Goal: Information Seeking & Learning: Learn about a topic

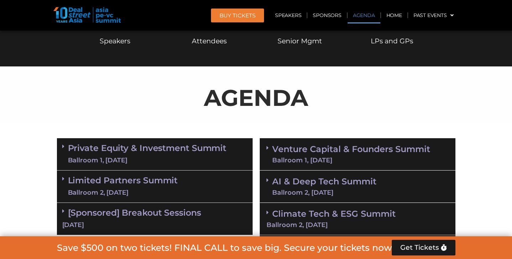
scroll to position [456, 0]
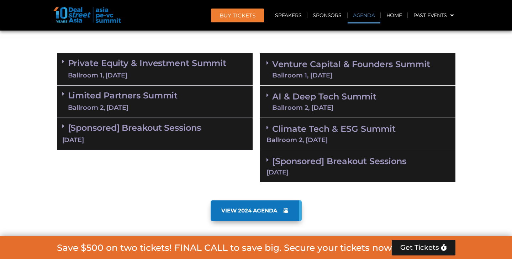
click at [336, 141] on div "Ballroom 2, [DATE]" at bounding box center [357, 140] width 182 height 6
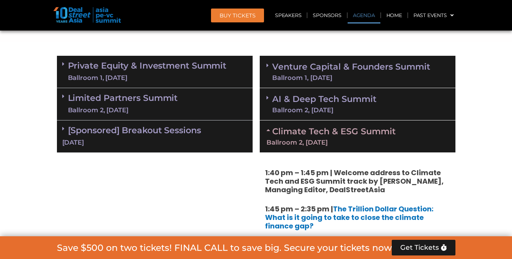
scroll to position [450, 0]
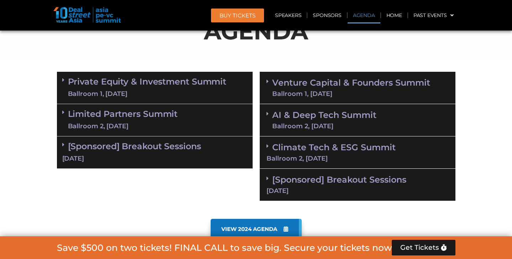
scroll to position [435, 0]
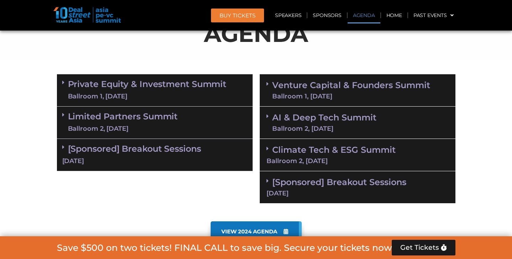
click at [169, 83] on link "Private Equity & Investment Summit Ballroom 1, [DATE]" at bounding box center [147, 90] width 159 height 21
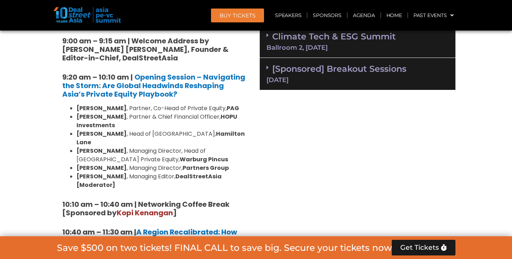
scroll to position [549, 0]
click at [183, 164] on strong "Partners Group" at bounding box center [205, 168] width 46 height 8
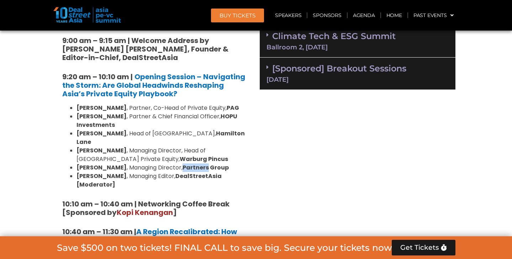
click at [183, 164] on strong "Partners Group" at bounding box center [205, 168] width 46 height 8
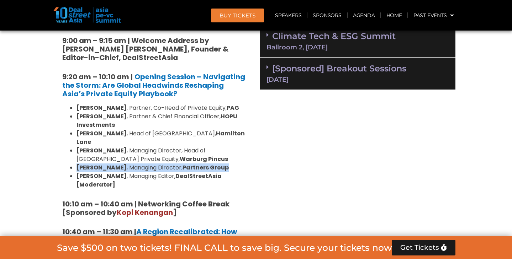
click at [183, 164] on strong "Partners Group" at bounding box center [205, 168] width 46 height 8
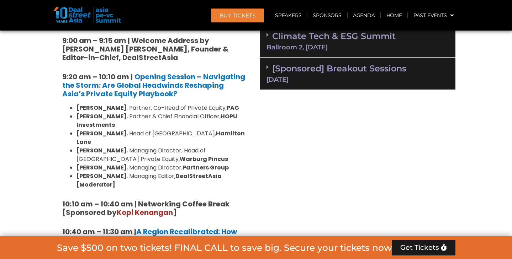
click at [181, 149] on li "[PERSON_NAME] , Managing Director, Head of [GEOGRAPHIC_DATA] Private Equity, Wa…" at bounding box center [161, 155] width 171 height 17
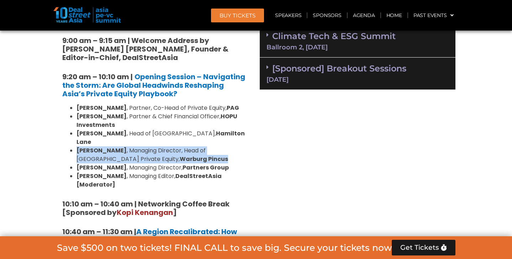
click at [181, 149] on li "[PERSON_NAME] , Managing Director, Head of [GEOGRAPHIC_DATA] Private Equity, Wa…" at bounding box center [161, 155] width 171 height 17
click at [182, 164] on strong "Partners Group" at bounding box center [205, 168] width 46 height 8
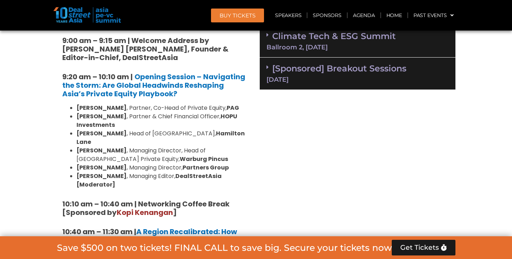
click at [180, 155] on strong "Warburg Pincus" at bounding box center [204, 159] width 48 height 8
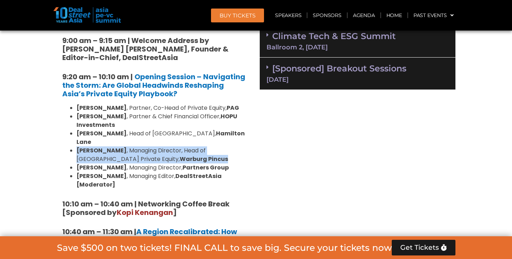
click at [180, 155] on strong "Warburg Pincus" at bounding box center [204, 159] width 48 height 8
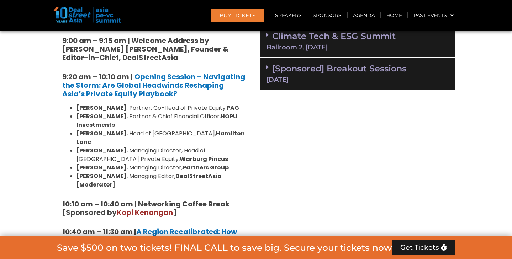
click at [182, 164] on strong "Partners Group" at bounding box center [205, 168] width 46 height 8
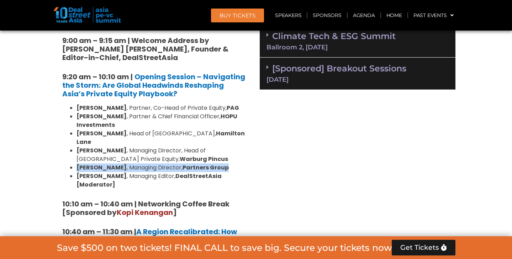
click at [182, 164] on strong "Partners Group" at bounding box center [205, 168] width 46 height 8
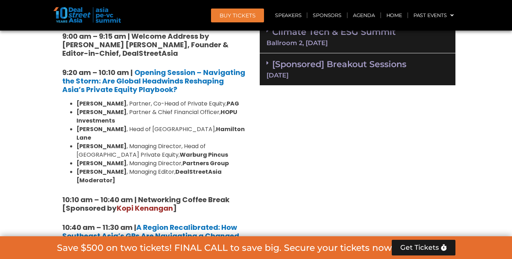
scroll to position [556, 0]
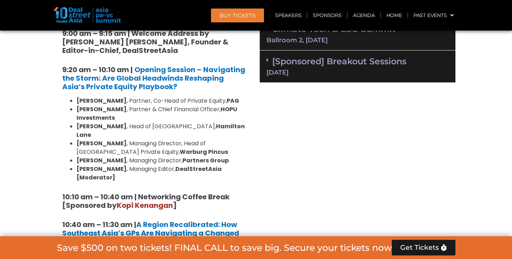
click at [179, 145] on li "[PERSON_NAME] , Managing Director, Head of [GEOGRAPHIC_DATA] Private Equity, Wa…" at bounding box center [161, 147] width 171 height 17
click at [161, 156] on li "[PERSON_NAME] , Managing Director, Partners Group" at bounding box center [161, 160] width 171 height 9
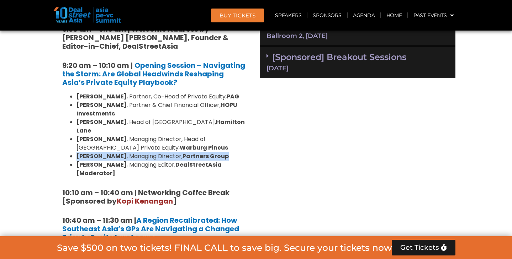
scroll to position [559, 0]
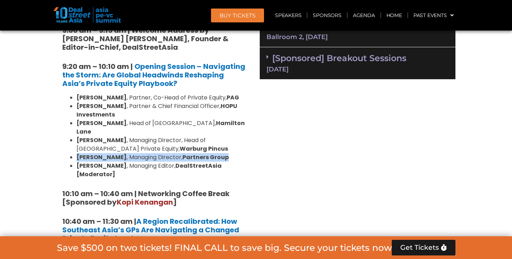
click at [180, 145] on strong "Warburg Pincus" at bounding box center [204, 149] width 48 height 8
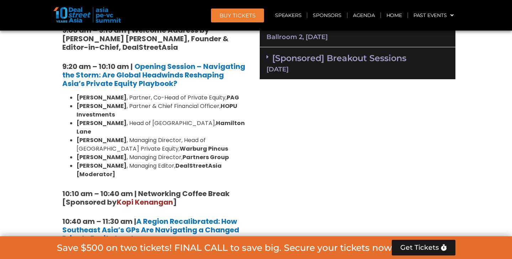
click at [180, 145] on strong "Warburg Pincus" at bounding box center [204, 149] width 48 height 8
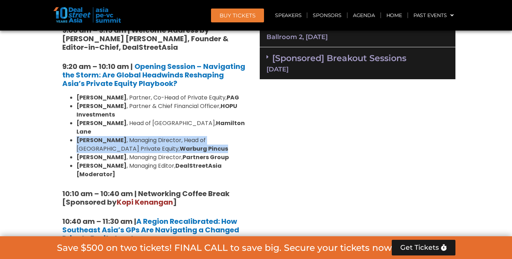
click at [180, 145] on strong "Warburg Pincus" at bounding box center [204, 149] width 48 height 8
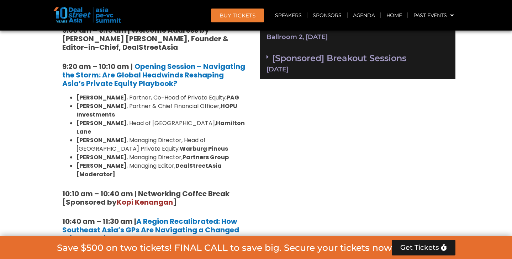
click at [178, 139] on li "[PERSON_NAME] , Managing Director, Head of [GEOGRAPHIC_DATA] Private Equity, Wa…" at bounding box center [161, 144] width 171 height 17
click at [180, 145] on strong "Warburg Pincus" at bounding box center [204, 149] width 48 height 8
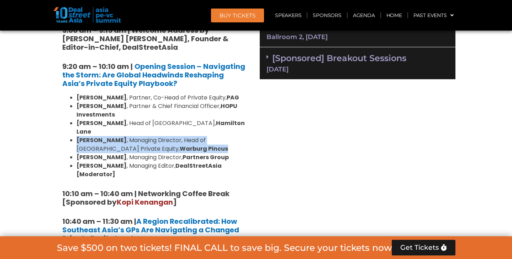
scroll to position [566, 0]
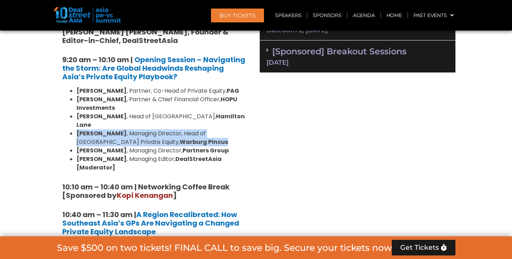
click at [170, 147] on li "[PERSON_NAME] , Managing Director, Partners Group" at bounding box center [161, 151] width 171 height 9
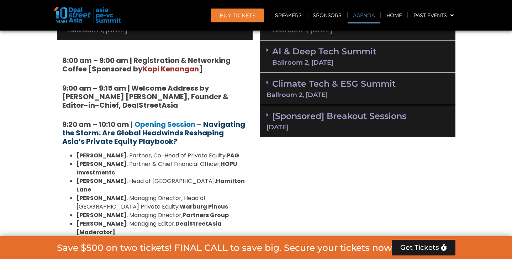
scroll to position [504, 0]
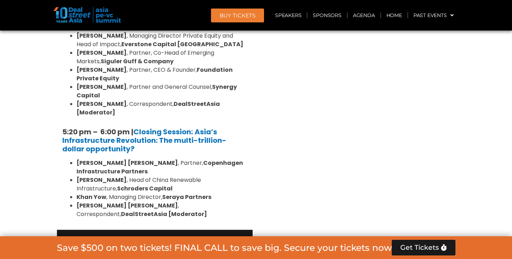
scroll to position [1419, 0]
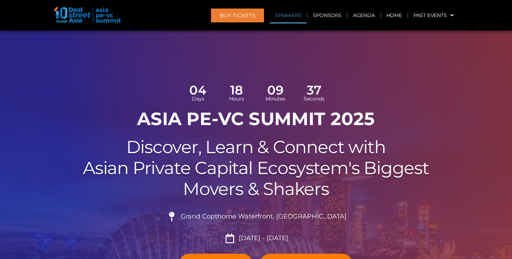
scroll to position [0, 0]
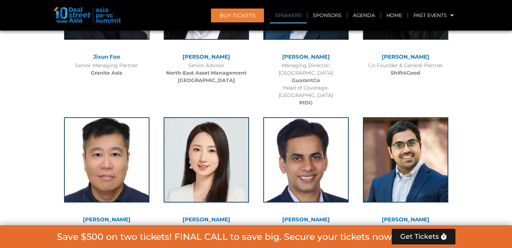
scroll to position [3249, 0]
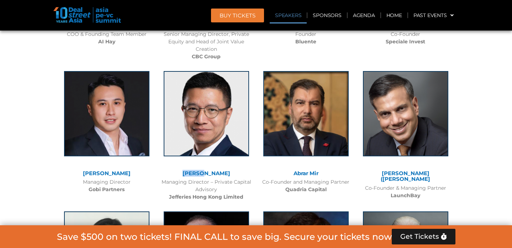
click at [178, 179] on div "Managing Director – Private Capital Advisory Jefferies Hong Kong Limited" at bounding box center [206, 190] width 92 height 22
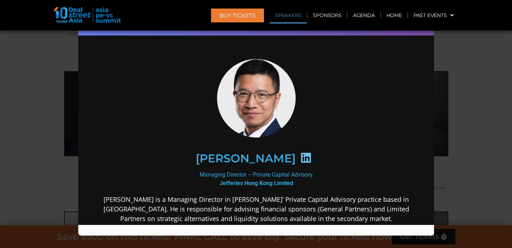
scroll to position [0, 0]
click at [496, 66] on div "Speaker Profile ×" at bounding box center [256, 124] width 512 height 248
